Goal: Navigation & Orientation: Find specific page/section

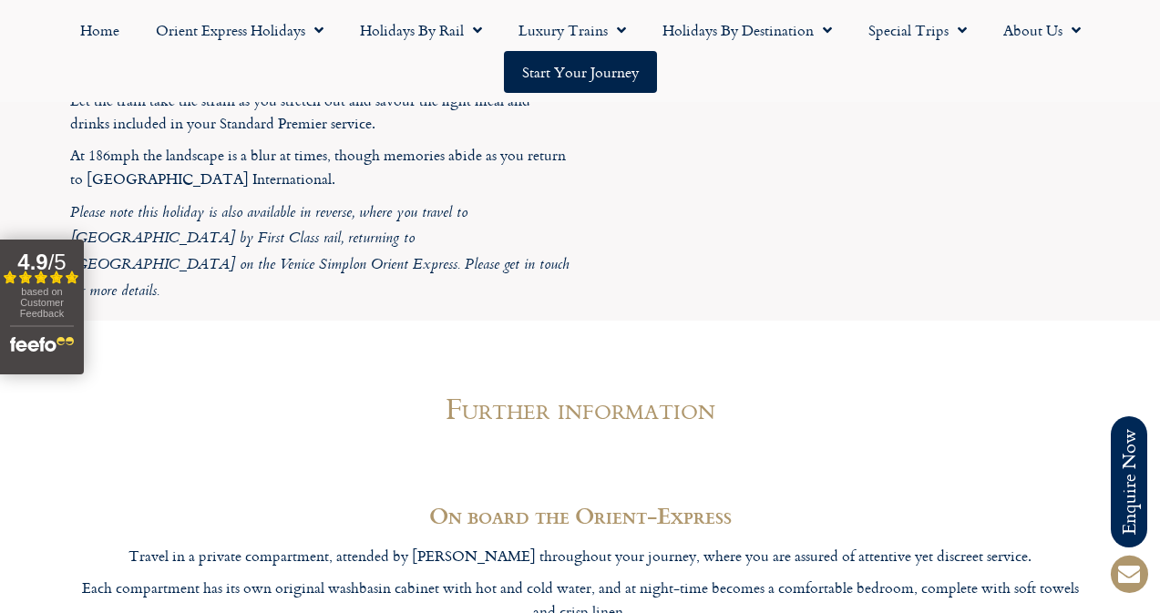
scroll to position [5288, 0]
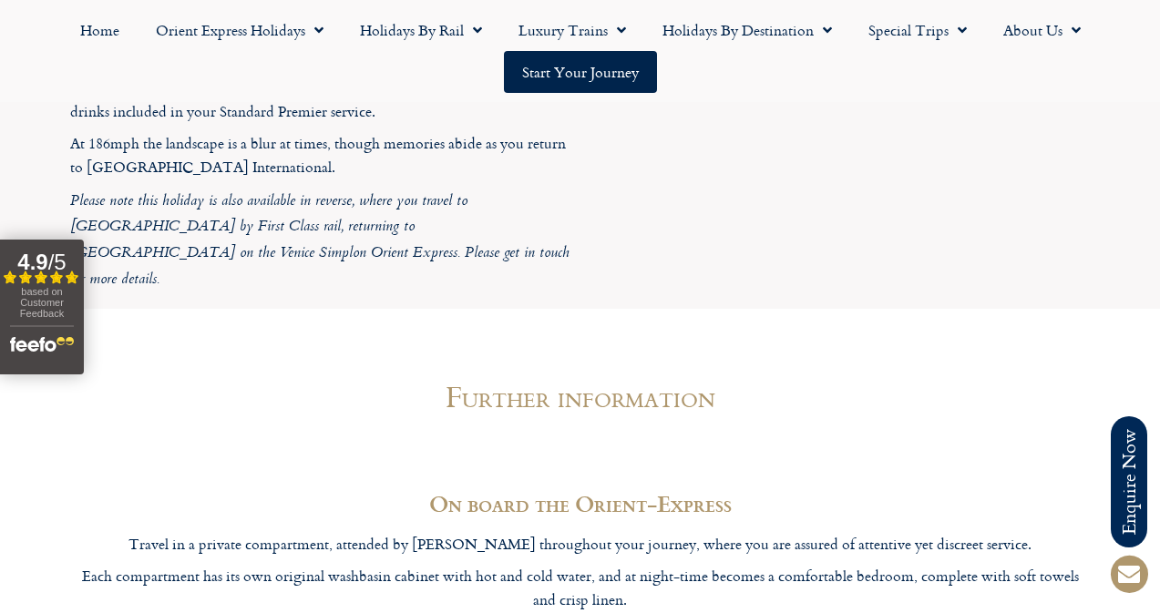
drag, startPoint x: 759, startPoint y: 305, endPoint x: 366, endPoint y: 147, distance: 423.6
click at [734, 429] on div at bounding box center [580, 452] width 1021 height 46
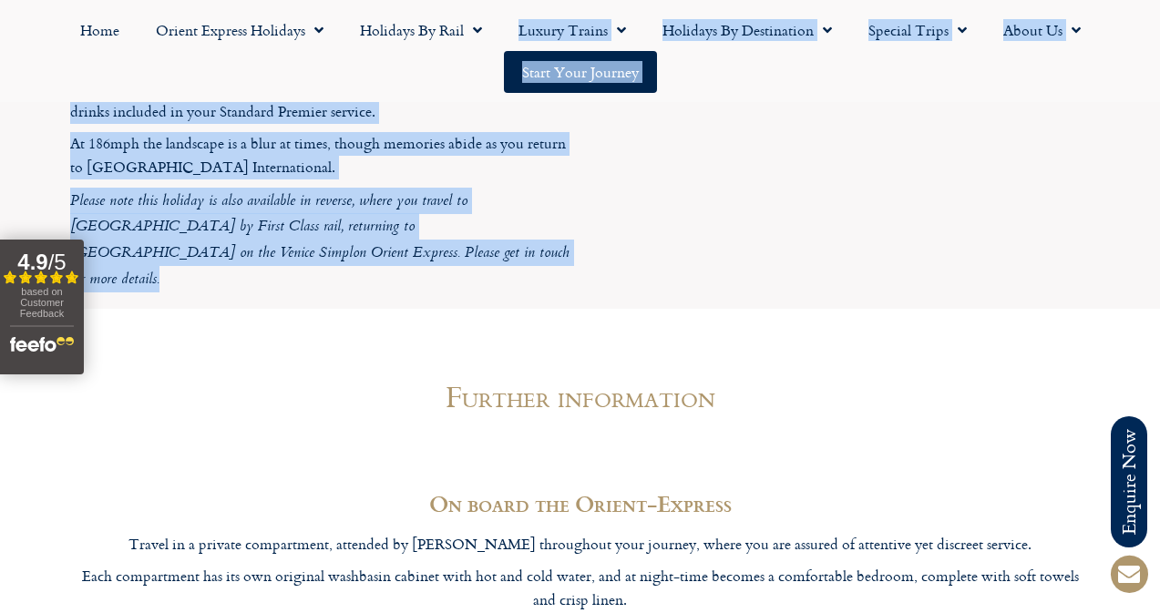
drag, startPoint x: 626, startPoint y: 105, endPoint x: 638, endPoint y: 104, distance: 11.9
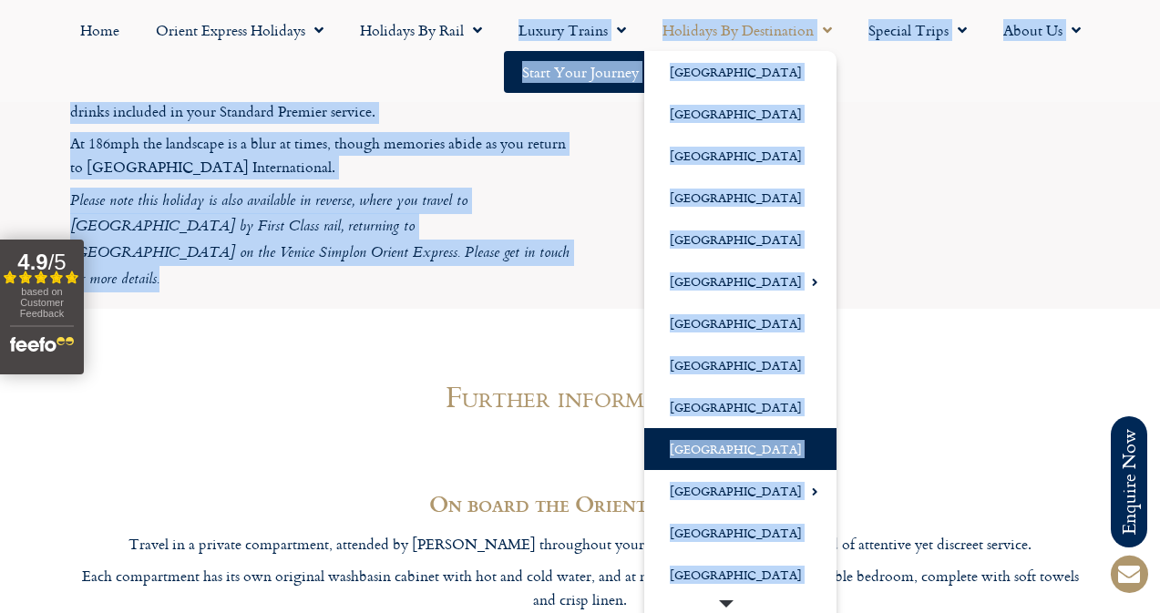
click at [720, 456] on link "[GEOGRAPHIC_DATA]" at bounding box center [740, 449] width 192 height 42
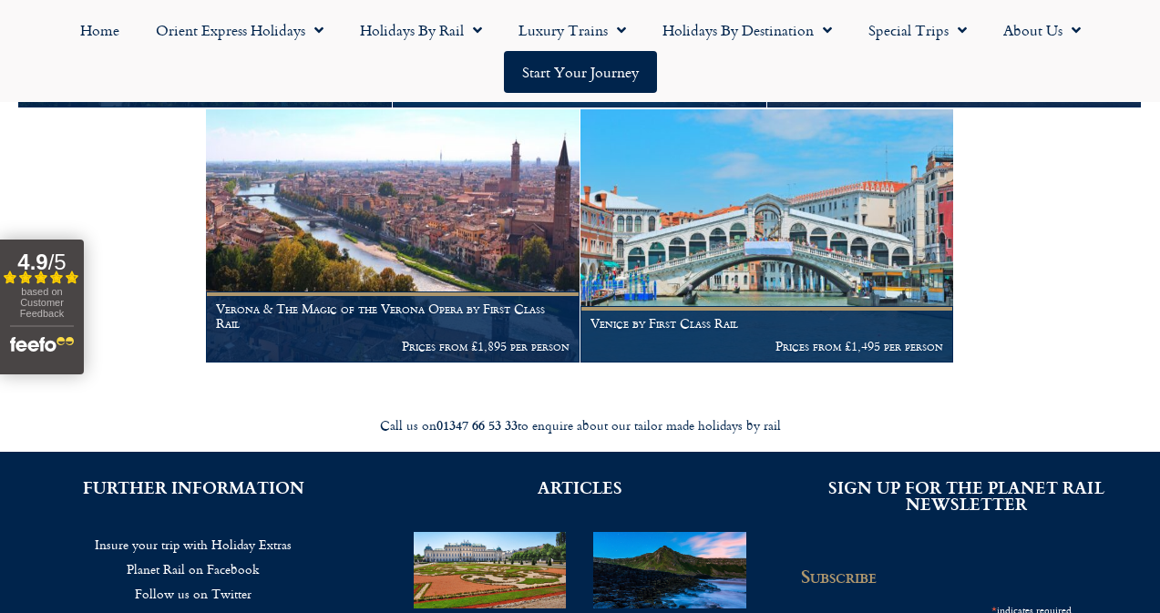
scroll to position [2767, 0]
